Goal: Check status: Check status

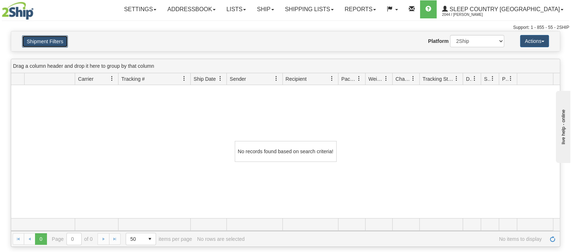
click at [43, 45] on button "Shipment Filters" at bounding box center [45, 41] width 46 height 12
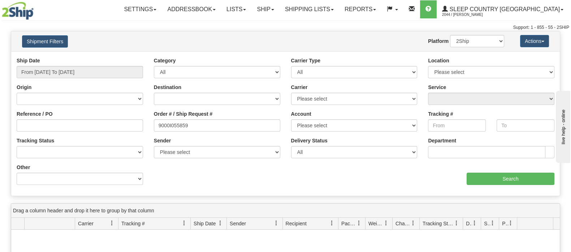
click at [96, 57] on div "Reference / PO Order # / Ship Request # 9000I055859 Account Please select [GEOG…" at bounding box center [285, 57] width 548 height 0
click at [216, 128] on input "9000I055859" at bounding box center [217, 125] width 126 height 12
click at [96, 57] on div "Reference / PO Order # / Ship Request # 9000I055859 Account Please select [GEOG…" at bounding box center [285, 57] width 548 height 0
paste input "2I010915"
type input "9002I010915"
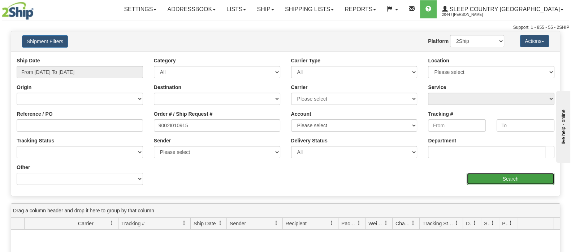
click at [477, 181] on input "Search" at bounding box center [510, 179] width 88 height 12
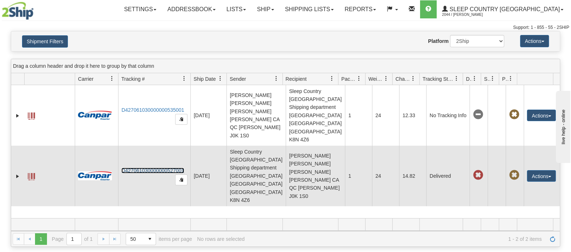
click at [144, 168] on link "D427061030000000527001" at bounding box center [152, 171] width 63 height 6
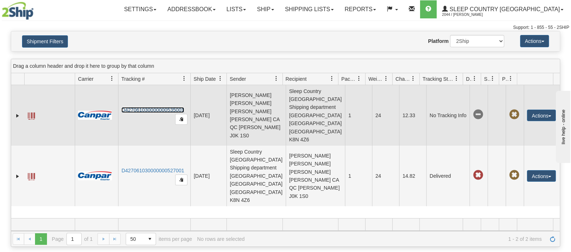
click at [160, 107] on link "D427061030000000535001" at bounding box center [152, 110] width 63 height 6
